Goal: Check status: Check status

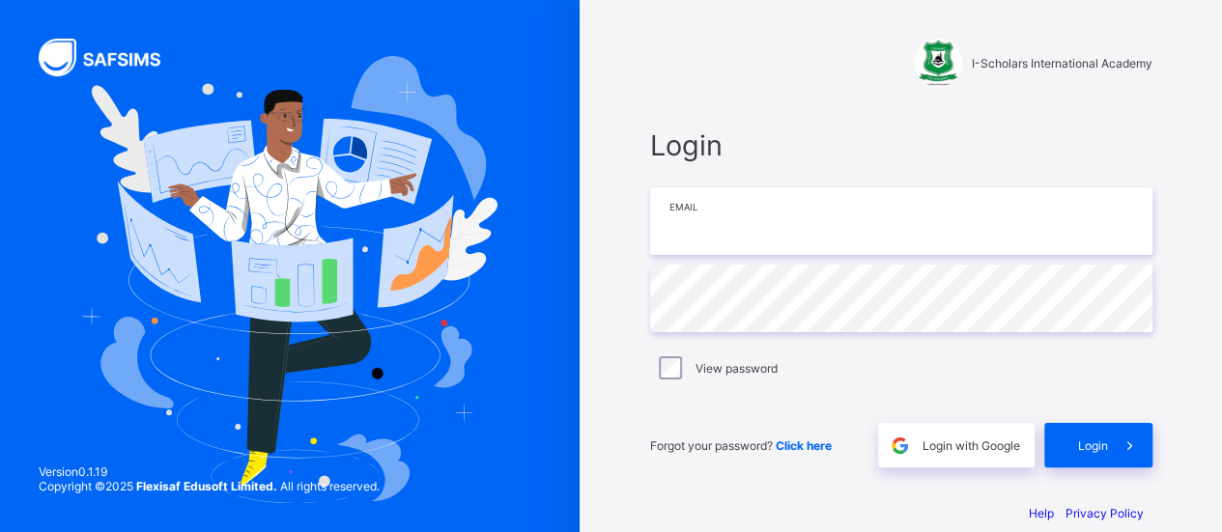
type input "**********"
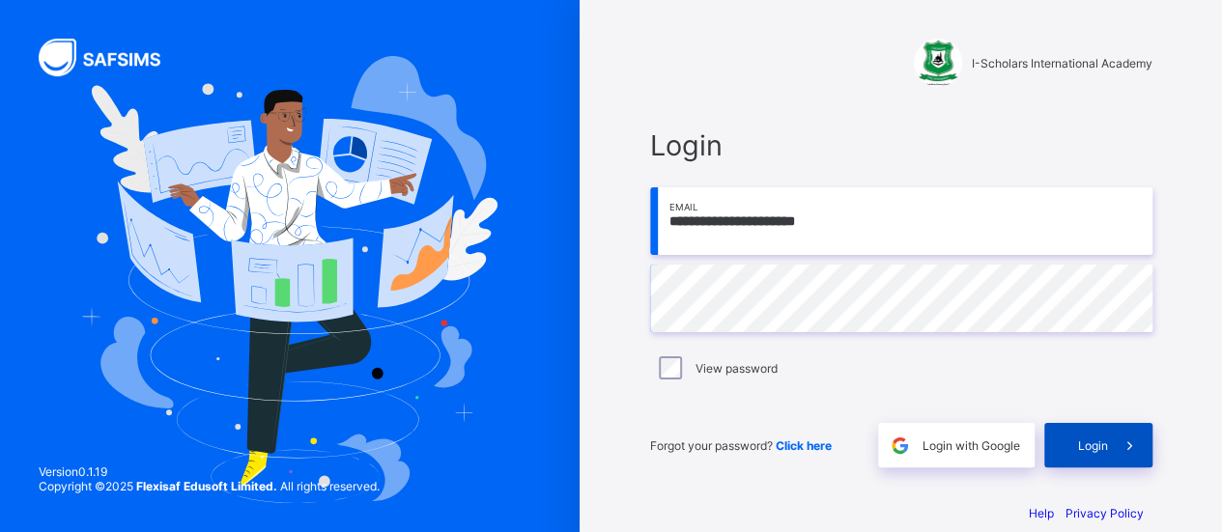
click at [1116, 444] on span at bounding box center [1130, 445] width 44 height 44
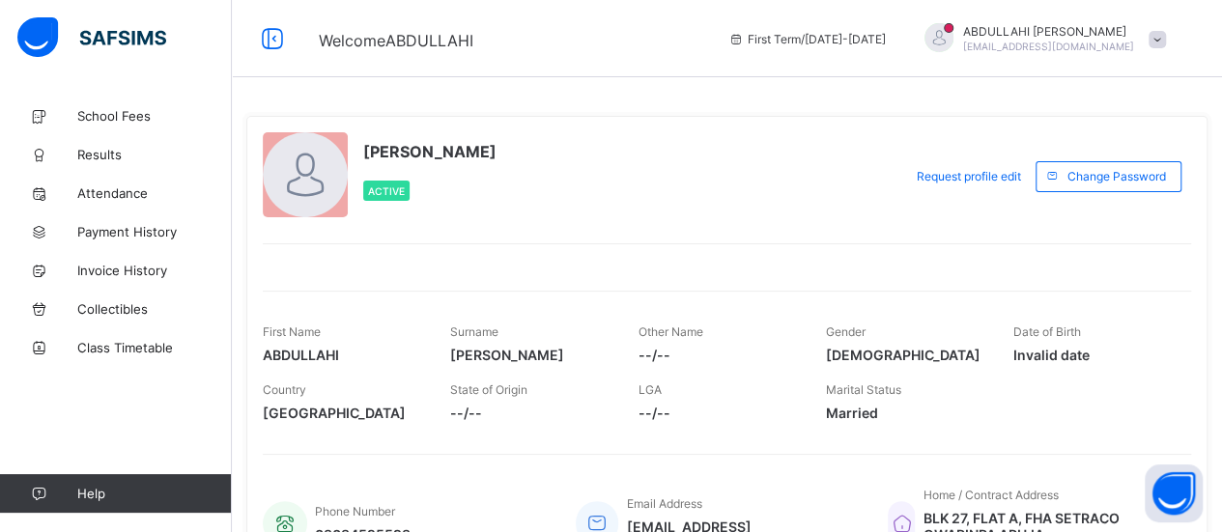
scroll to position [107, 0]
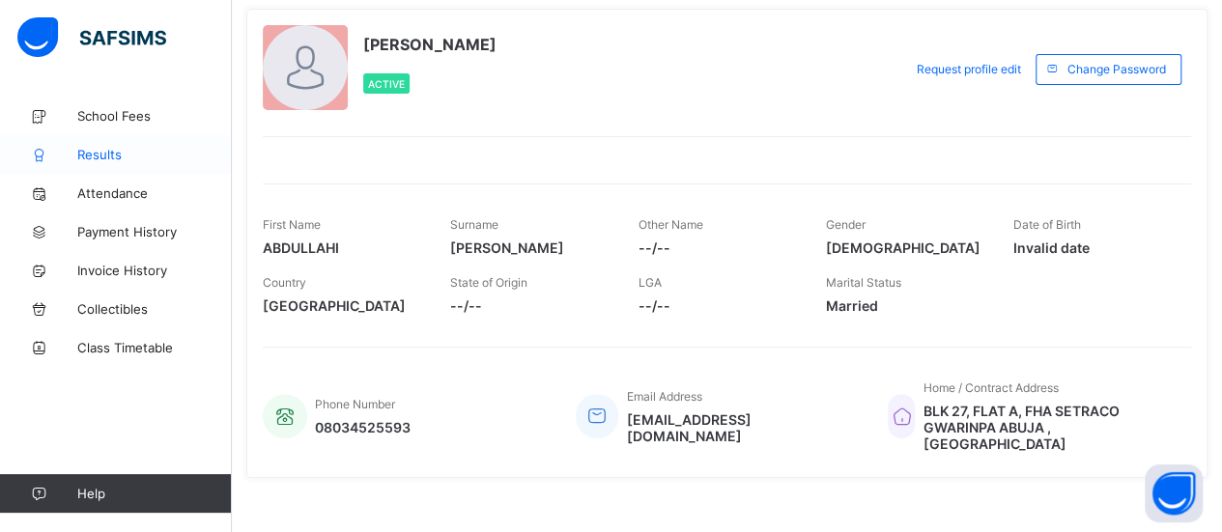
click at [102, 148] on span "Results" at bounding box center [154, 154] width 155 height 15
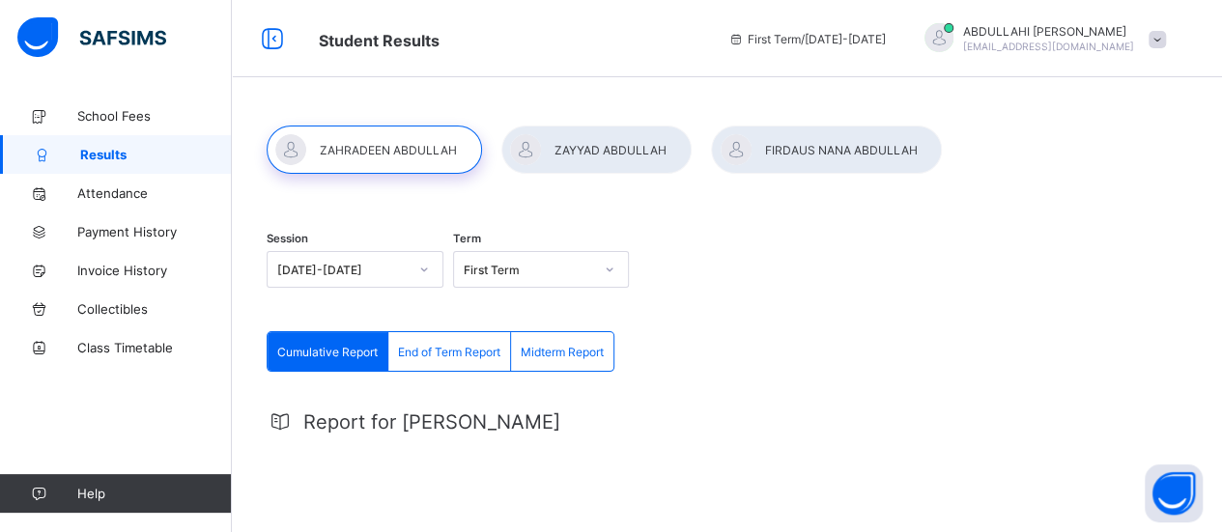
click at [425, 273] on div "[DATE]-[DATE]" at bounding box center [355, 269] width 177 height 37
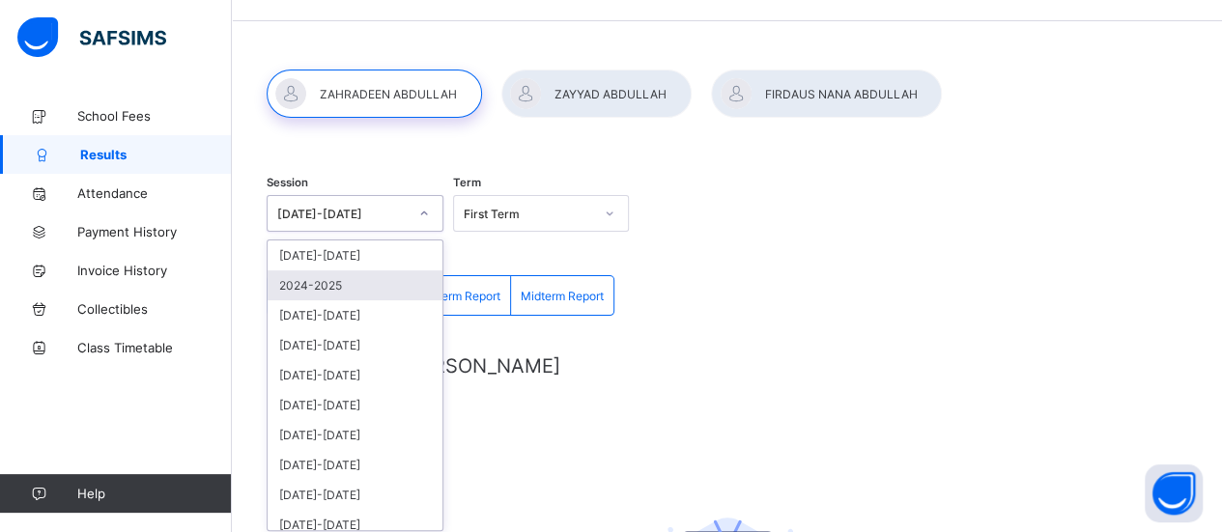
scroll to position [62, 0]
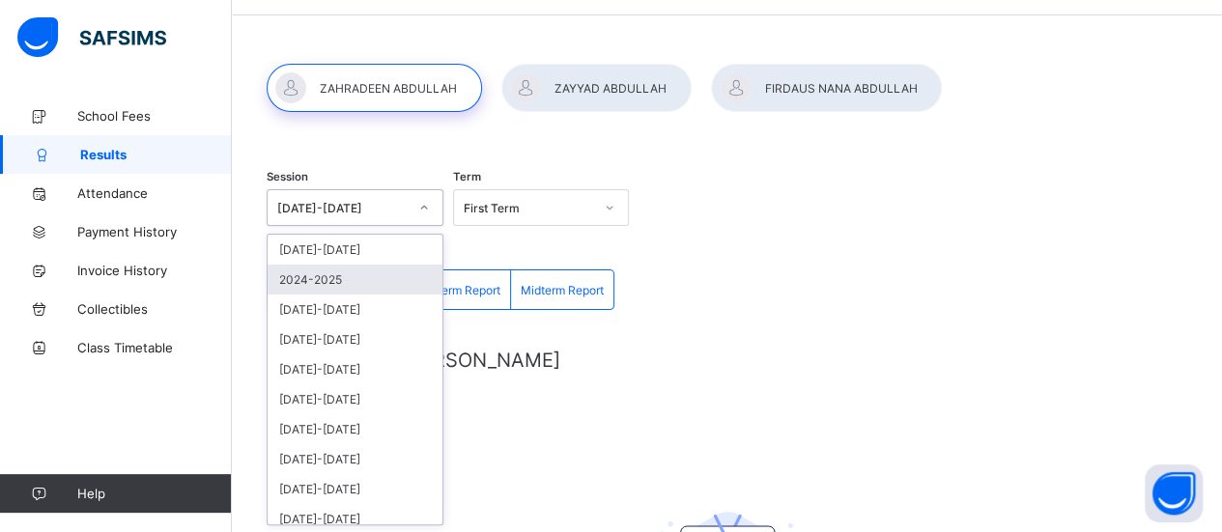
click at [388, 276] on div "2024-2025" at bounding box center [355, 280] width 175 height 30
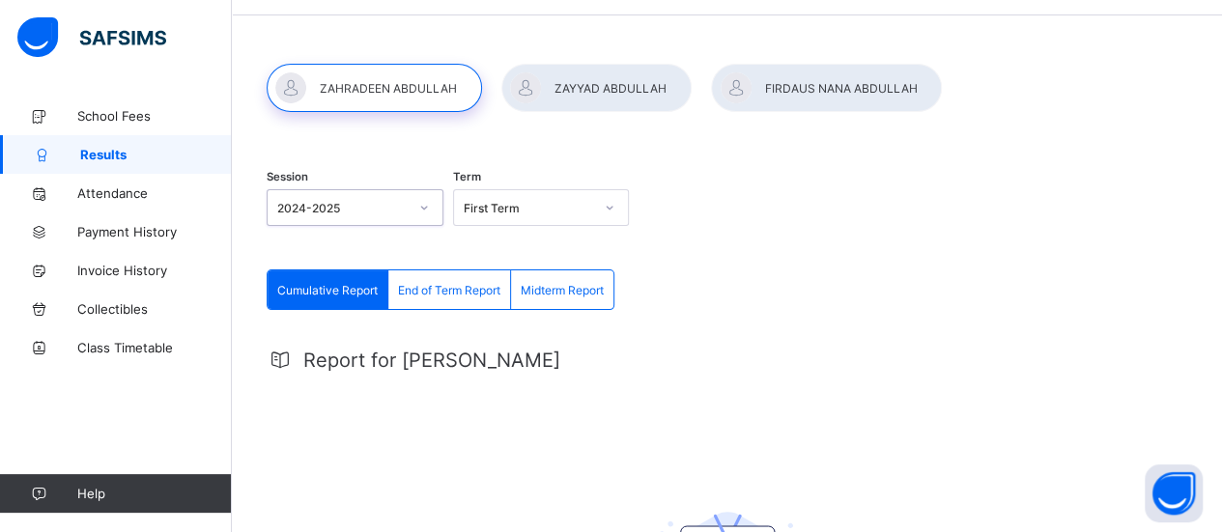
click at [613, 208] on icon at bounding box center [610, 207] width 12 height 19
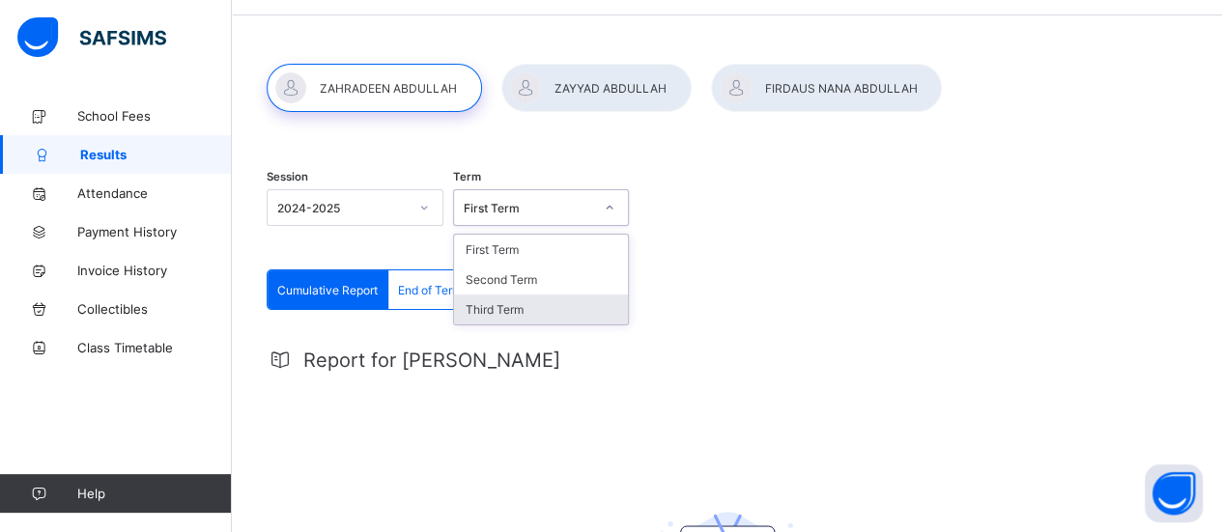
click at [539, 312] on div "Third Term" at bounding box center [541, 310] width 175 height 30
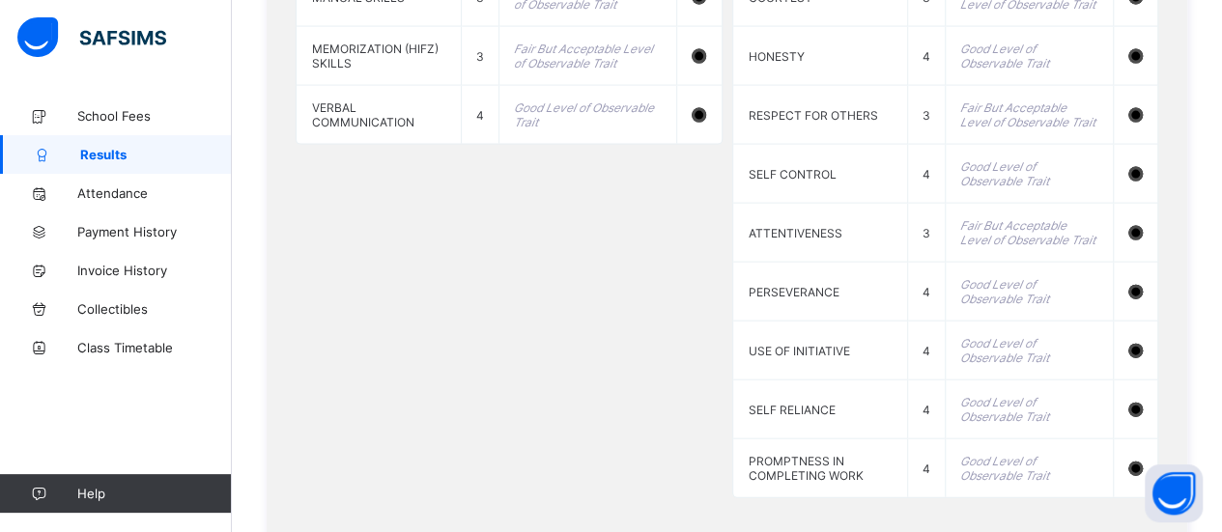
scroll to position [2202, 0]
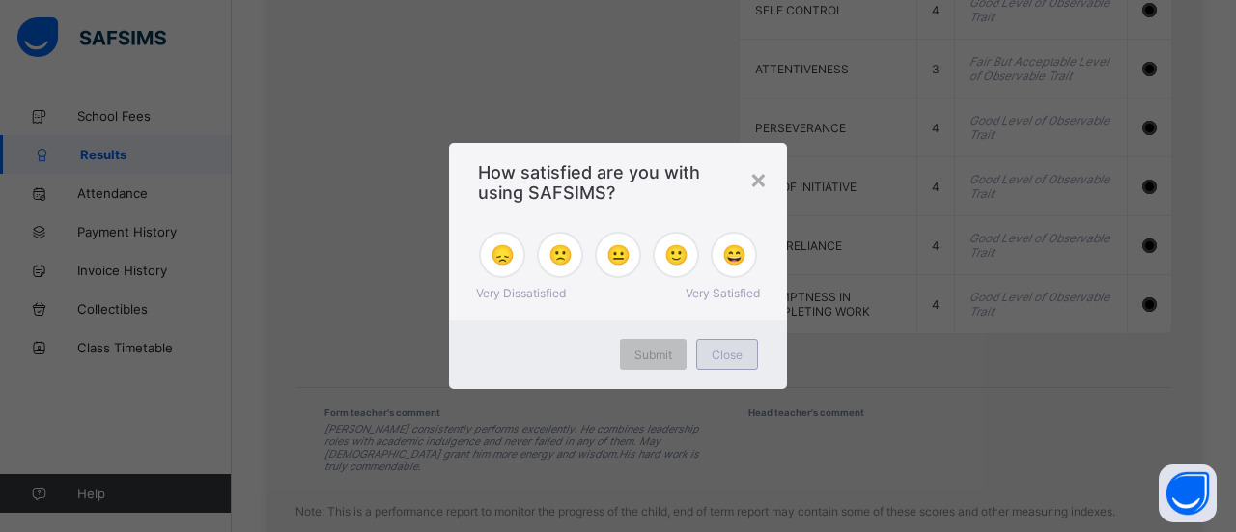
click at [713, 360] on span "Close" at bounding box center [727, 355] width 31 height 14
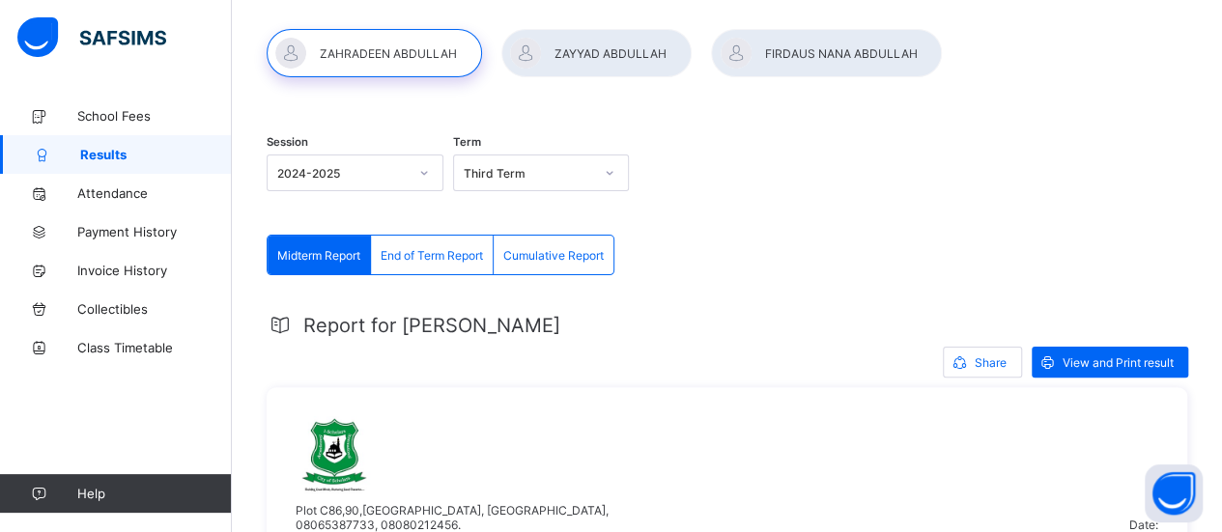
scroll to position [0, 0]
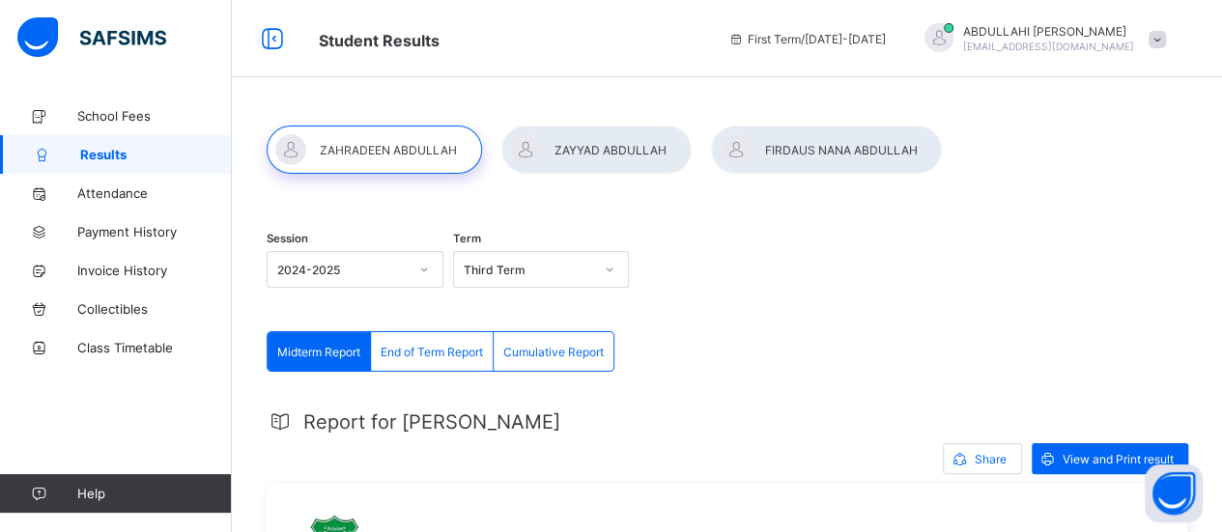
click at [589, 146] on div at bounding box center [596, 150] width 190 height 48
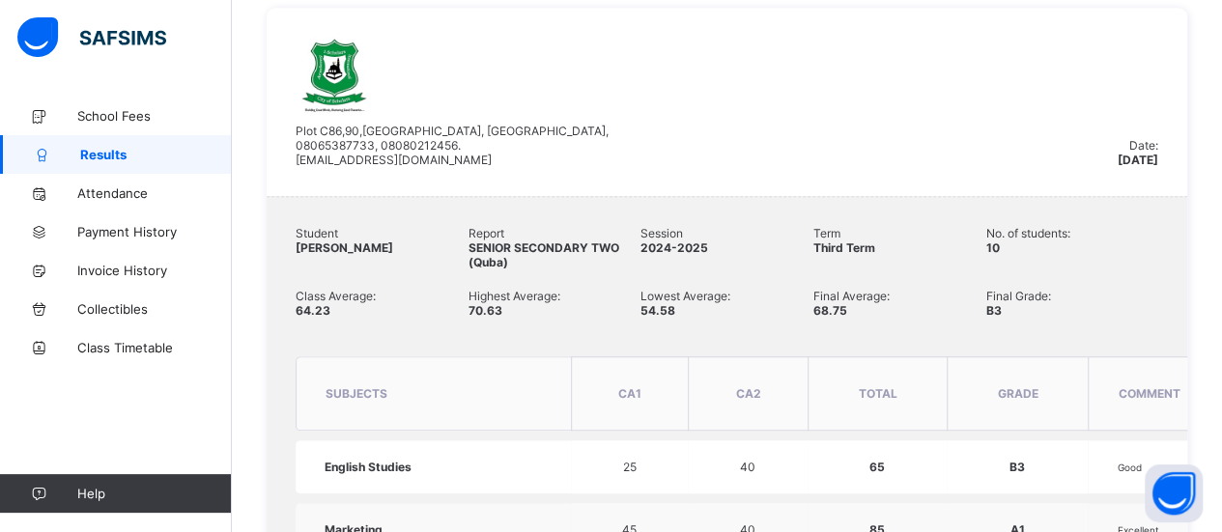
scroll to position [97, 0]
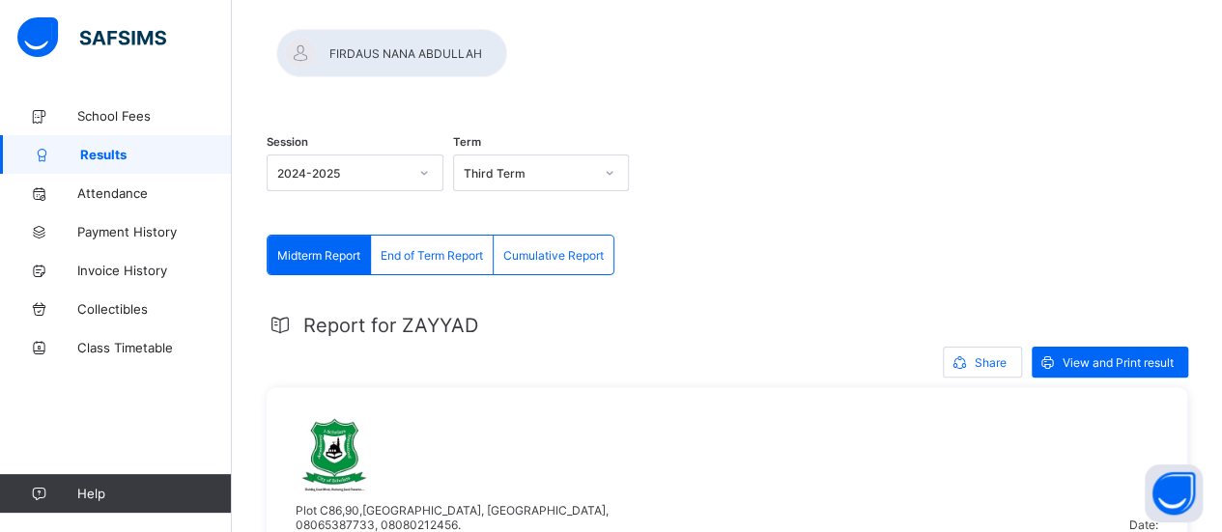
click at [507, 46] on div at bounding box center [391, 53] width 231 height 48
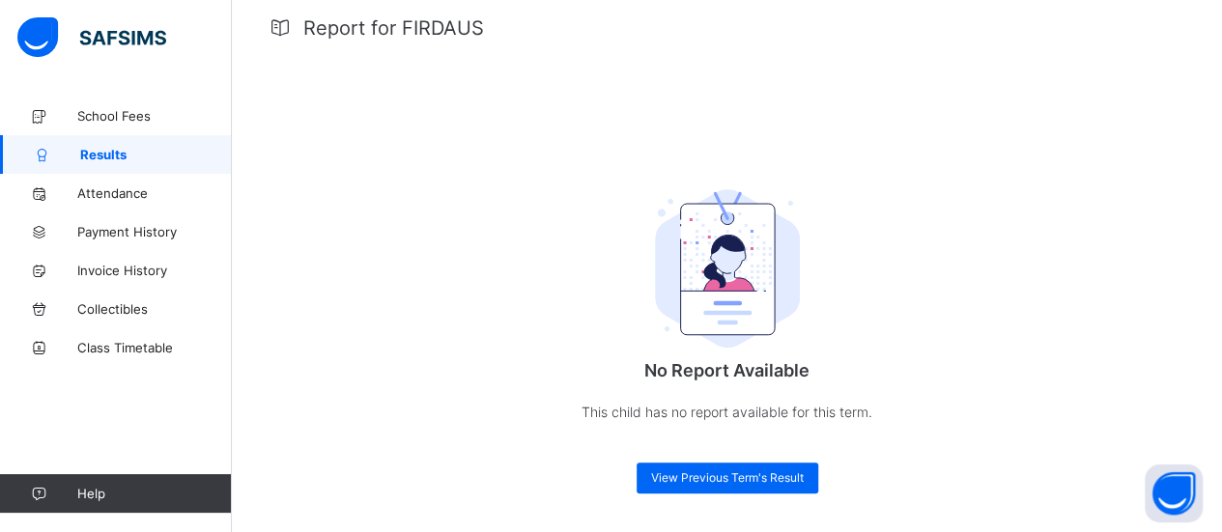
scroll to position [0, 0]
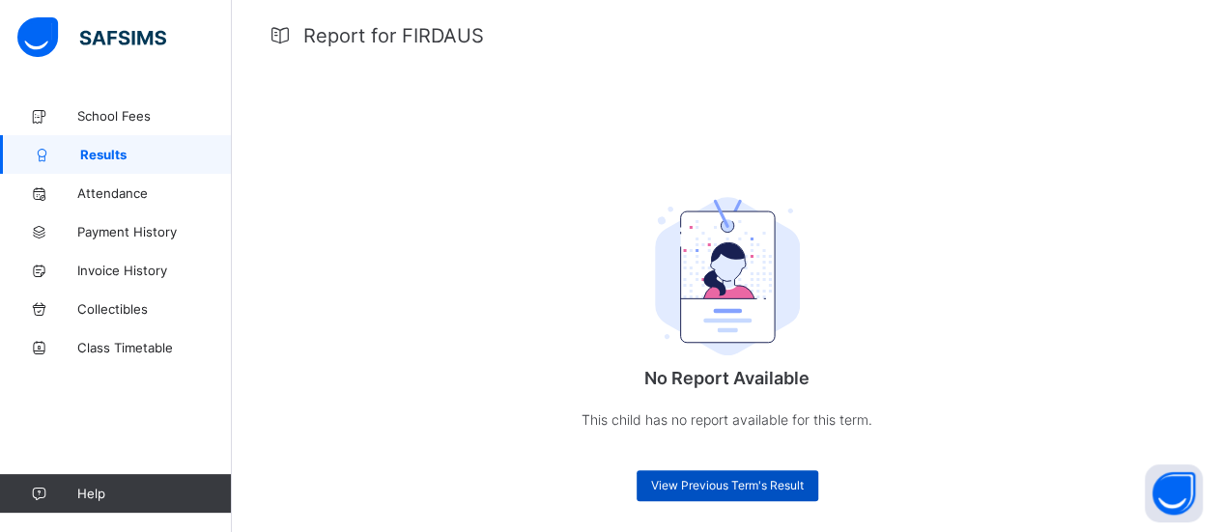
click at [749, 486] on span "View Previous Term's Result" at bounding box center [727, 485] width 153 height 14
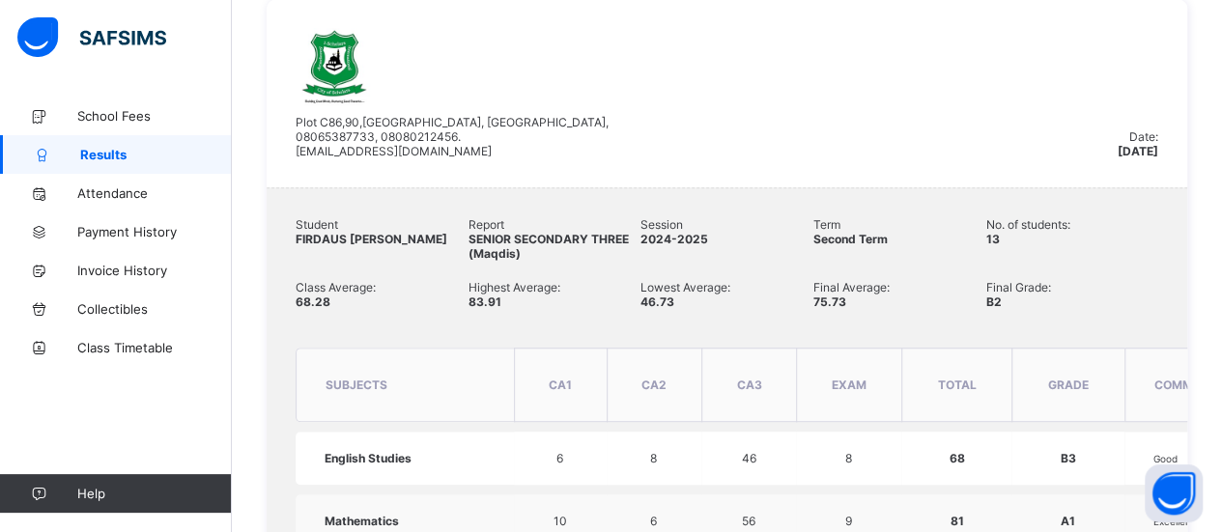
scroll to position [386, 0]
